Goal: Navigation & Orientation: Find specific page/section

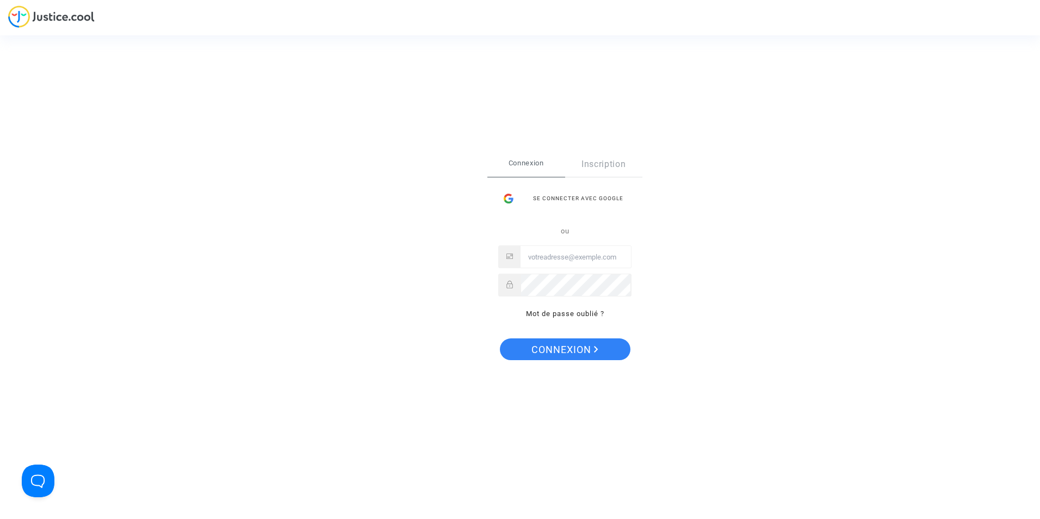
type input "[EMAIL_ADDRESS][DOMAIN_NAME]"
click at [524, 340] on button "Connexion" at bounding box center [565, 349] width 131 height 22
